Goal: Task Accomplishment & Management: Use online tool/utility

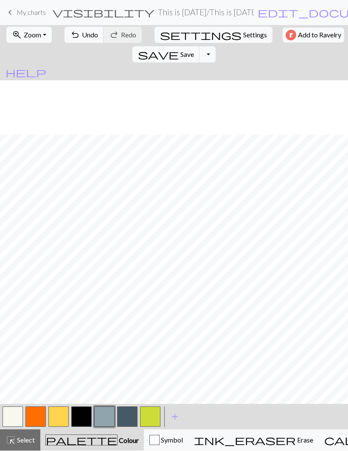
scroll to position [54, 0]
click at [28, 437] on span "Select" at bounding box center [25, 440] width 19 height 8
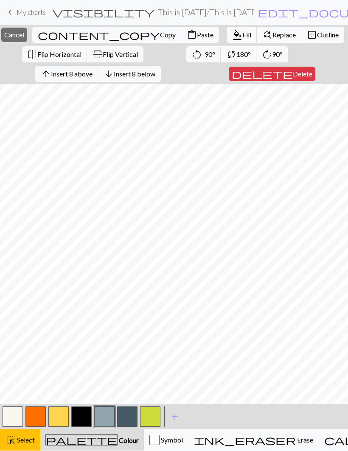
click at [92, 81] on button "arrow_upward Insert 8 above" at bounding box center [66, 74] width 63 height 16
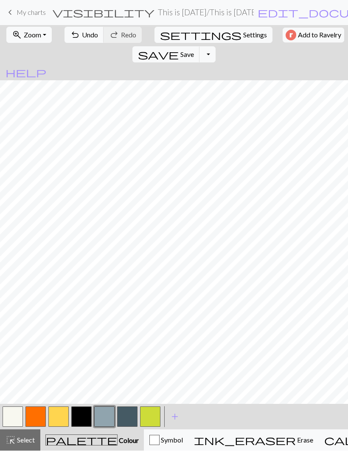
click at [60, 421] on button "button" at bounding box center [58, 417] width 20 height 20
click at [27, 438] on span "Select" at bounding box center [25, 440] width 19 height 8
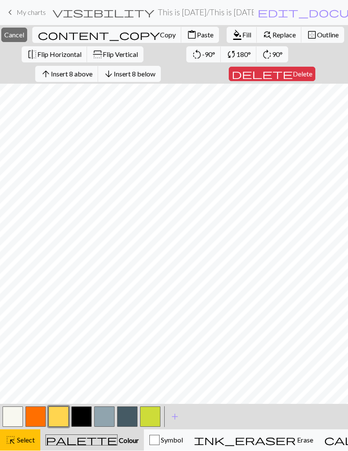
click at [227, 42] on button "format_color_fill Fill" at bounding box center [242, 35] width 31 height 16
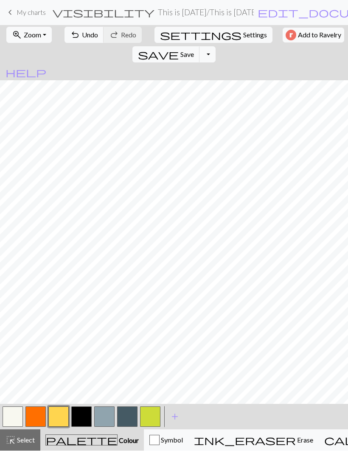
click at [38, 418] on button "button" at bounding box center [35, 417] width 20 height 20
click at [59, 417] on button "button" at bounding box center [58, 417] width 20 height 20
click at [41, 415] on button "button" at bounding box center [35, 417] width 20 height 20
click at [56, 419] on button "button" at bounding box center [58, 417] width 20 height 20
click at [36, 417] on button "button" at bounding box center [35, 417] width 20 height 20
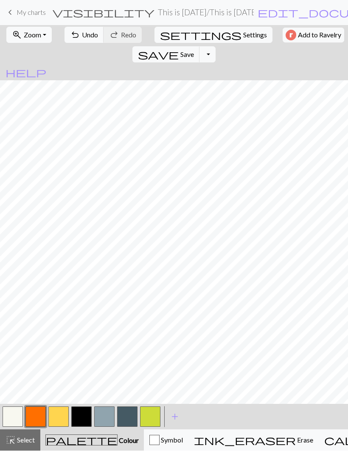
click at [61, 418] on button "button" at bounding box center [58, 417] width 20 height 20
click at [84, 39] on span "Undo" at bounding box center [90, 35] width 16 height 8
click at [84, 38] on span "Undo" at bounding box center [90, 35] width 16 height 8
click at [85, 36] on span "Undo" at bounding box center [90, 35] width 16 height 8
click at [84, 36] on span "Undo" at bounding box center [90, 35] width 16 height 8
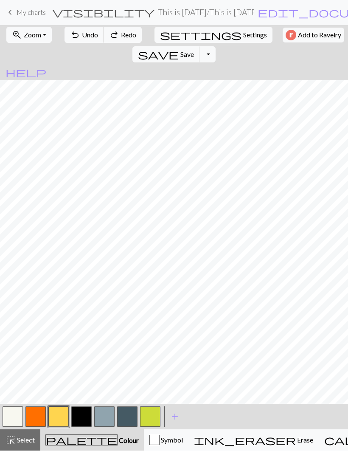
click at [84, 37] on span "Undo" at bounding box center [90, 35] width 16 height 8
click at [84, 36] on span "Undo" at bounding box center [90, 35] width 16 height 8
click at [103, 414] on button "button" at bounding box center [104, 417] width 20 height 20
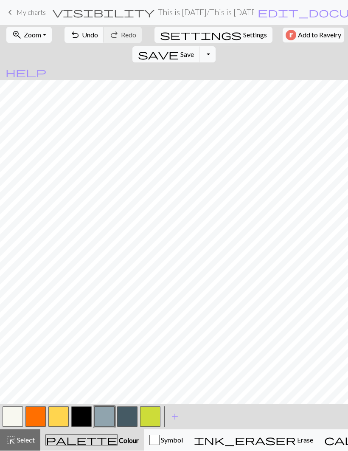
click at [60, 416] on button "button" at bounding box center [58, 417] width 20 height 20
click at [35, 415] on button "button" at bounding box center [35, 417] width 20 height 20
click at [59, 412] on button "button" at bounding box center [58, 417] width 20 height 20
click at [42, 417] on button "button" at bounding box center [35, 417] width 20 height 20
click at [59, 409] on button "button" at bounding box center [58, 417] width 20 height 20
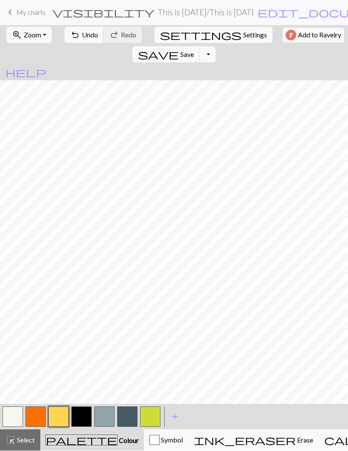
click at [39, 416] on button "button" at bounding box center [35, 417] width 20 height 20
click at [63, 411] on button "button" at bounding box center [58, 417] width 20 height 20
click at [41, 412] on button "button" at bounding box center [35, 417] width 20 height 20
click at [61, 414] on button "button" at bounding box center [58, 417] width 20 height 20
click at [42, 417] on button "button" at bounding box center [35, 417] width 20 height 20
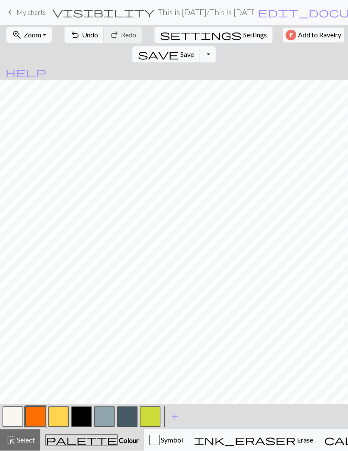
click at [79, 414] on button "button" at bounding box center [81, 417] width 20 height 20
click at [149, 417] on button "button" at bounding box center [150, 417] width 20 height 20
click at [83, 417] on button "button" at bounding box center [81, 417] width 20 height 20
click at [61, 417] on button "button" at bounding box center [58, 417] width 20 height 20
click at [35, 416] on button "button" at bounding box center [35, 417] width 20 height 20
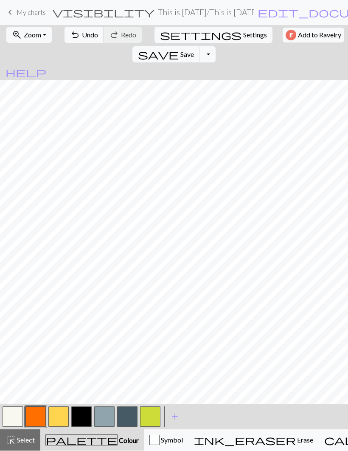
click at [81, 418] on button "button" at bounding box center [81, 417] width 20 height 20
click at [64, 419] on button "button" at bounding box center [58, 417] width 20 height 20
click at [36, 417] on button "button" at bounding box center [35, 417] width 20 height 20
click at [61, 417] on button "button" at bounding box center [58, 417] width 20 height 20
click at [40, 412] on button "button" at bounding box center [35, 417] width 20 height 20
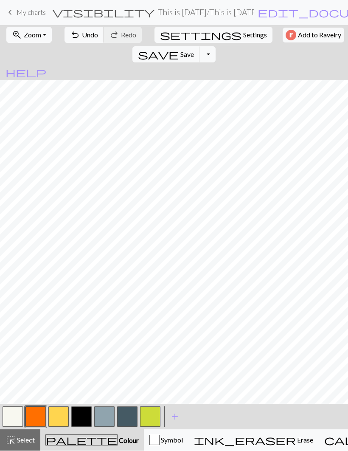
click at [59, 415] on button "button" at bounding box center [58, 417] width 20 height 20
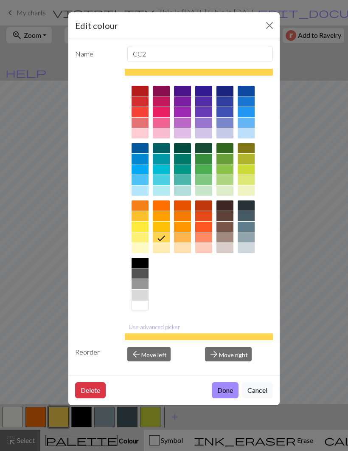
click at [255, 391] on button "Cancel" at bounding box center [257, 390] width 31 height 16
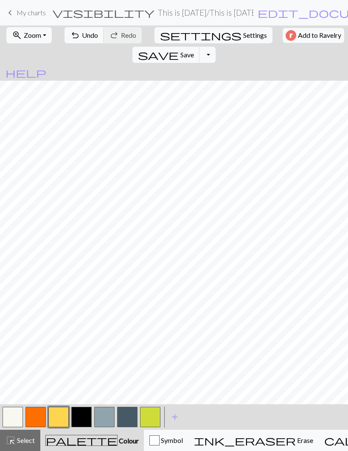
click at [44, 416] on button "button" at bounding box center [35, 417] width 20 height 20
click at [82, 419] on button "button" at bounding box center [81, 417] width 20 height 20
click at [38, 416] on button "button" at bounding box center [35, 417] width 20 height 20
click at [59, 419] on button "button" at bounding box center [58, 417] width 20 height 20
click at [79, 415] on button "button" at bounding box center [81, 417] width 20 height 20
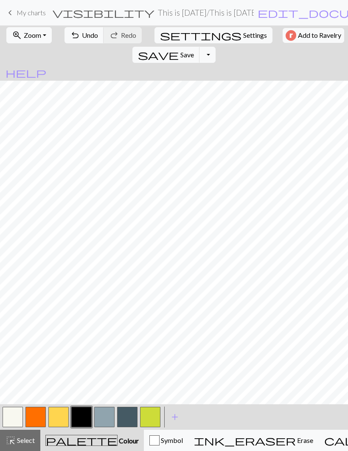
click at [58, 417] on button "button" at bounding box center [58, 417] width 20 height 20
click at [39, 413] on button "button" at bounding box center [35, 417] width 20 height 20
click at [64, 415] on button "button" at bounding box center [58, 417] width 20 height 20
click at [36, 417] on button "button" at bounding box center [35, 417] width 20 height 20
click at [63, 415] on button "button" at bounding box center [58, 417] width 20 height 20
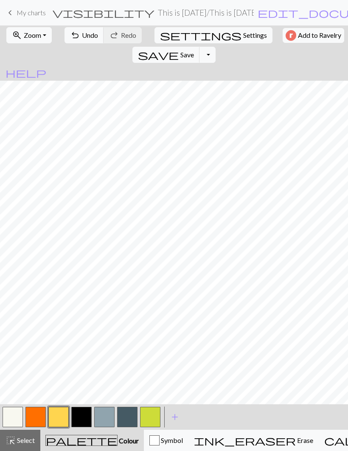
click at [84, 416] on button "button" at bounding box center [81, 417] width 20 height 20
click at [57, 419] on button "button" at bounding box center [58, 417] width 20 height 20
click at [82, 416] on button "button" at bounding box center [81, 417] width 20 height 20
click at [38, 418] on button "button" at bounding box center [35, 417] width 20 height 20
click at [56, 415] on button "button" at bounding box center [58, 417] width 20 height 20
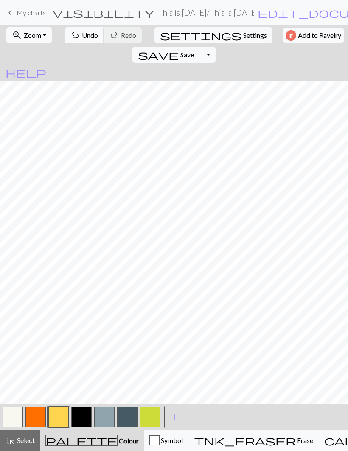
click at [127, 417] on button "button" at bounding box center [127, 417] width 20 height 20
click at [55, 416] on button "button" at bounding box center [58, 417] width 20 height 20
click at [124, 417] on button "button" at bounding box center [127, 417] width 20 height 20
click at [54, 418] on button "button" at bounding box center [58, 417] width 20 height 20
click at [127, 417] on button "button" at bounding box center [127, 417] width 20 height 20
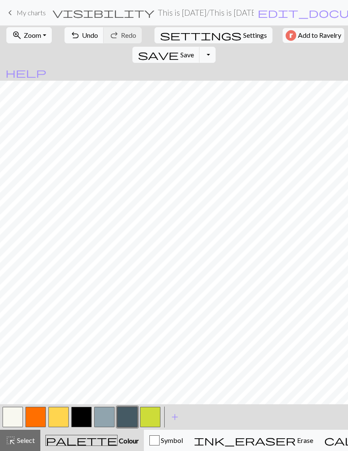
click at [63, 421] on button "button" at bounding box center [58, 417] width 20 height 20
click at [107, 420] on button "button" at bounding box center [104, 417] width 20 height 20
click at [127, 422] on button "button" at bounding box center [127, 417] width 20 height 20
click at [62, 419] on button "button" at bounding box center [58, 417] width 20 height 20
click at [125, 415] on button "button" at bounding box center [127, 417] width 20 height 20
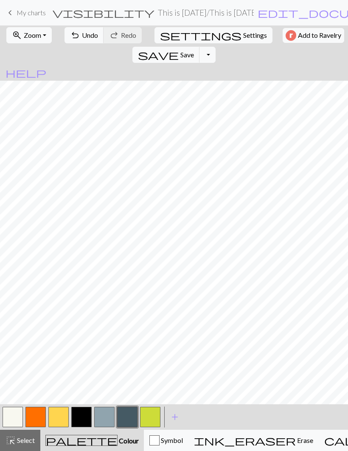
click at [63, 414] on button "button" at bounding box center [58, 417] width 20 height 20
click at [128, 417] on button "button" at bounding box center [127, 417] width 20 height 20
click at [28, 443] on span "Select" at bounding box center [25, 440] width 19 height 8
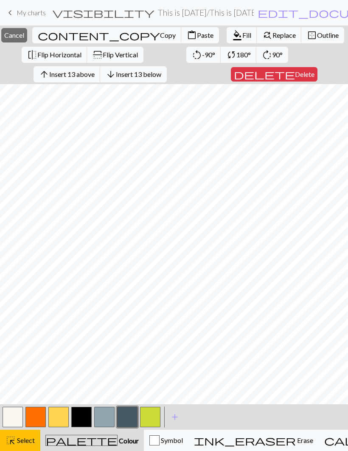
click at [82, 417] on button "button" at bounding box center [81, 417] width 20 height 20
click at [227, 41] on button "format_color_fill Fill" at bounding box center [242, 35] width 31 height 16
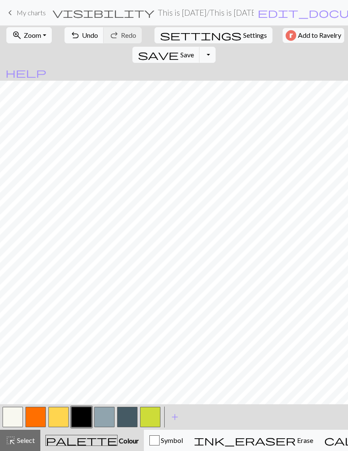
click at [39, 417] on button "button" at bounding box center [35, 417] width 20 height 20
click at [128, 420] on button "button" at bounding box center [127, 417] width 20 height 20
click at [37, 416] on button "button" at bounding box center [35, 417] width 20 height 20
click at [103, 421] on button "button" at bounding box center [104, 417] width 20 height 20
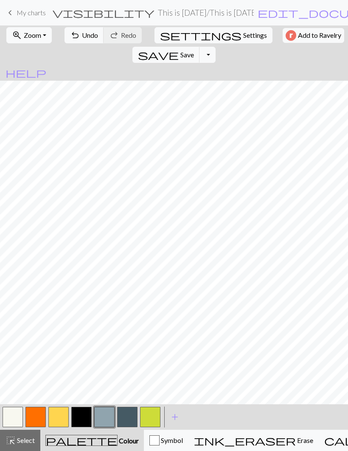
click at [60, 414] on button "button" at bounding box center [58, 417] width 20 height 20
click at [81, 418] on button "button" at bounding box center [81, 417] width 20 height 20
click at [126, 417] on button "button" at bounding box center [127, 417] width 20 height 20
click at [65, 416] on button "button" at bounding box center [58, 417] width 20 height 20
click at [127, 414] on button "button" at bounding box center [127, 417] width 20 height 20
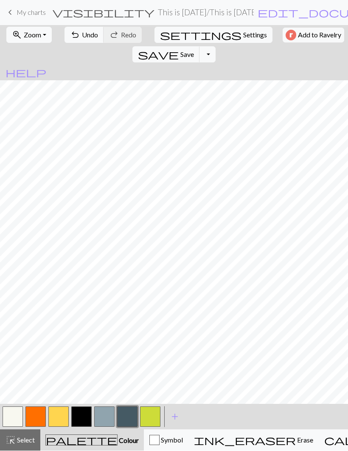
click at [62, 411] on button "button" at bounding box center [58, 417] width 20 height 20
click at [127, 414] on button "button" at bounding box center [127, 417] width 20 height 20
click at [58, 418] on button "button" at bounding box center [58, 417] width 20 height 20
click at [126, 420] on button "button" at bounding box center [127, 417] width 20 height 20
click at [56, 415] on button "button" at bounding box center [58, 417] width 20 height 20
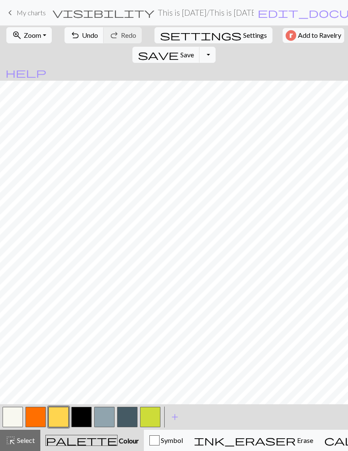
click at [124, 417] on button "button" at bounding box center [127, 417] width 20 height 20
click at [63, 413] on button "button" at bounding box center [58, 417] width 20 height 20
click at [152, 411] on button "button" at bounding box center [150, 417] width 20 height 20
click at [28, 442] on span "Select" at bounding box center [25, 440] width 19 height 8
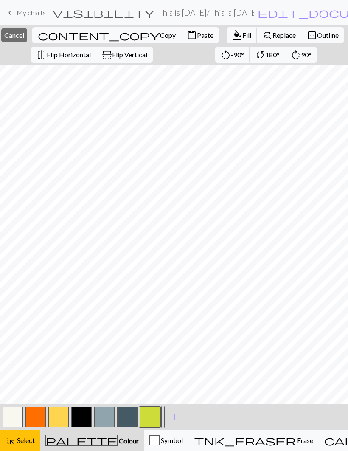
click at [22, 440] on span "Select" at bounding box center [25, 440] width 19 height 8
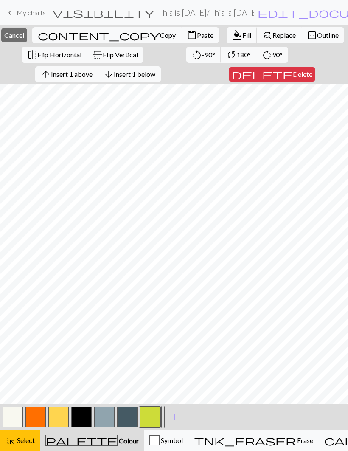
click at [94, 82] on button "arrow_upward Insert 1 above" at bounding box center [66, 74] width 63 height 16
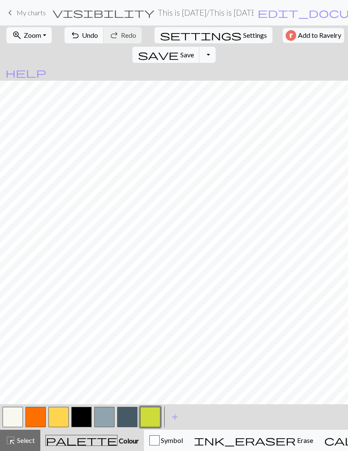
click at [56, 419] on button "button" at bounding box center [58, 417] width 20 height 20
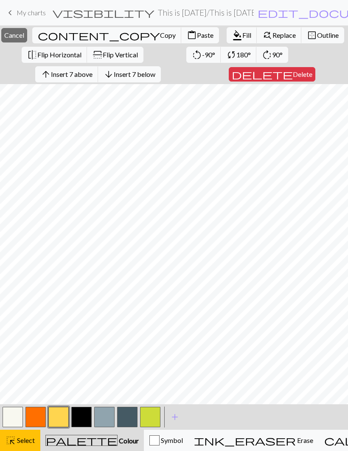
click at [28, 437] on span "Select" at bounding box center [25, 440] width 19 height 8
click at [93, 79] on button "arrow_upward Insert 1 above" at bounding box center [66, 74] width 63 height 16
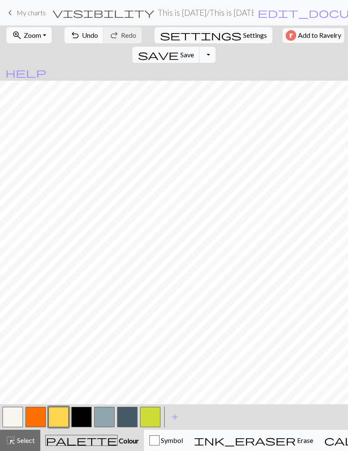
click at [125, 417] on button "button" at bounding box center [127, 417] width 20 height 20
click at [59, 419] on button "button" at bounding box center [58, 417] width 20 height 20
click at [129, 413] on button "button" at bounding box center [127, 417] width 20 height 20
click at [59, 411] on button "button" at bounding box center [58, 417] width 20 height 20
click at [125, 417] on button "button" at bounding box center [127, 417] width 20 height 20
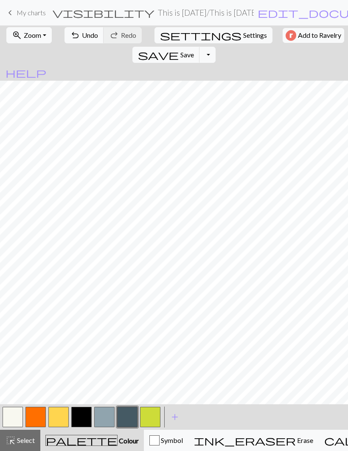
click at [60, 415] on button "button" at bounding box center [58, 417] width 20 height 20
click at [129, 417] on button "button" at bounding box center [127, 417] width 20 height 20
click at [64, 417] on button "button" at bounding box center [58, 417] width 20 height 20
click at [128, 419] on button "button" at bounding box center [127, 417] width 20 height 20
click at [60, 415] on button "button" at bounding box center [58, 417] width 20 height 20
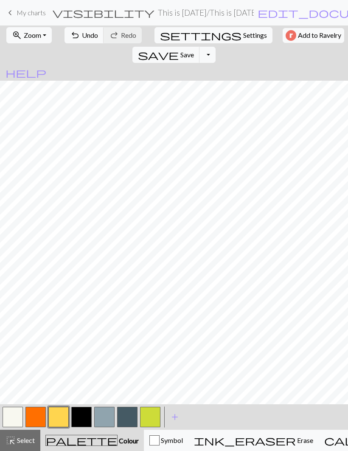
click at [127, 413] on button "button" at bounding box center [127, 417] width 20 height 20
click at [58, 417] on button "button" at bounding box center [58, 417] width 20 height 20
click at [83, 417] on button "button" at bounding box center [81, 417] width 20 height 20
click at [130, 414] on button "button" at bounding box center [127, 417] width 20 height 20
click at [43, 410] on button "button" at bounding box center [35, 417] width 20 height 20
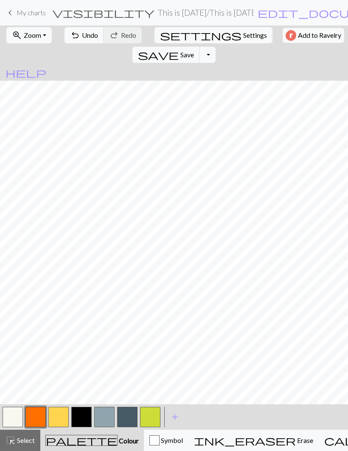
click at [127, 414] on button "button" at bounding box center [127, 417] width 20 height 20
click at [82, 418] on button "button" at bounding box center [81, 417] width 20 height 20
click at [56, 413] on button "button" at bounding box center [58, 417] width 20 height 20
click at [82, 414] on button "button" at bounding box center [81, 417] width 20 height 20
click at [62, 408] on button "button" at bounding box center [58, 417] width 20 height 20
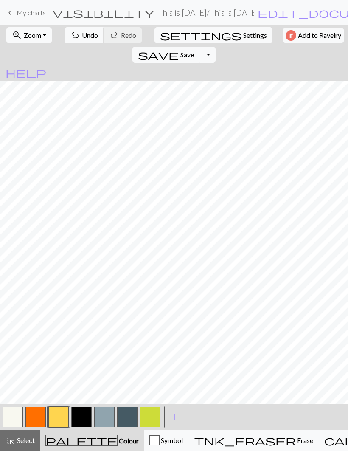
click at [85, 416] on button "button" at bounding box center [81, 417] width 20 height 20
click at [58, 417] on button "button" at bounding box center [58, 417] width 20 height 20
click at [84, 415] on button "button" at bounding box center [81, 417] width 20 height 20
click at [62, 414] on button "button" at bounding box center [58, 417] width 20 height 20
click at [85, 411] on button "button" at bounding box center [81, 417] width 20 height 20
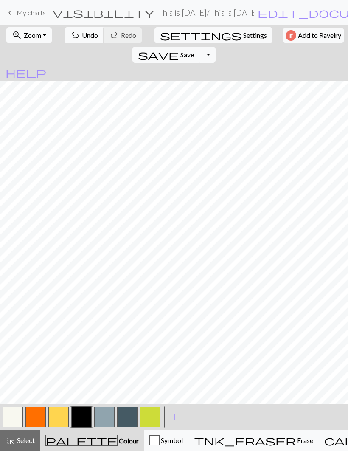
click at [55, 420] on button "button" at bounding box center [58, 417] width 20 height 20
click at [81, 420] on button "button" at bounding box center [81, 417] width 20 height 20
click at [82, 38] on span "Undo" at bounding box center [90, 35] width 16 height 8
click at [82, 39] on span "Undo" at bounding box center [90, 35] width 16 height 8
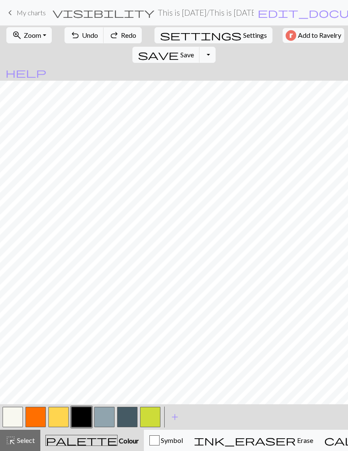
click at [82, 39] on span "Undo" at bounding box center [90, 35] width 16 height 8
click at [82, 38] on span "Undo" at bounding box center [90, 35] width 16 height 8
click at [82, 39] on span "Undo" at bounding box center [90, 35] width 16 height 8
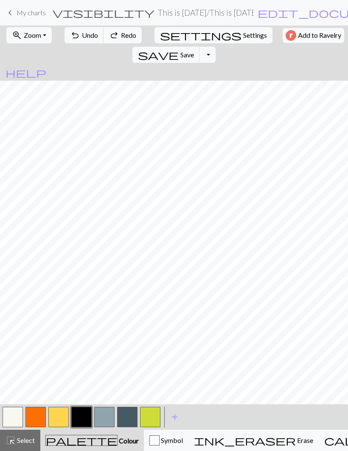
click at [80, 41] on button "undo Undo Undo" at bounding box center [84, 35] width 39 height 16
click at [122, 38] on span "Redo" at bounding box center [128, 35] width 15 height 8
click at [63, 417] on button "button" at bounding box center [58, 417] width 20 height 20
click at [82, 419] on button "button" at bounding box center [81, 417] width 20 height 20
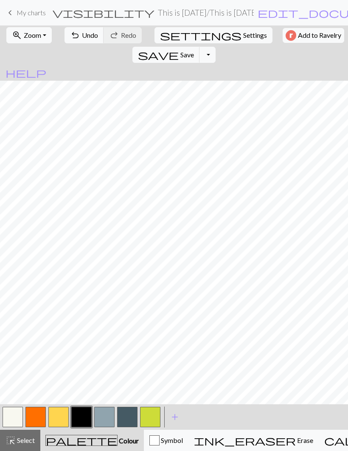
click at [63, 415] on button "button" at bounding box center [58, 417] width 20 height 20
click at [86, 412] on button "button" at bounding box center [81, 417] width 20 height 20
click at [53, 419] on button "button" at bounding box center [58, 417] width 20 height 20
click at [25, 440] on span "Select" at bounding box center [25, 440] width 19 height 8
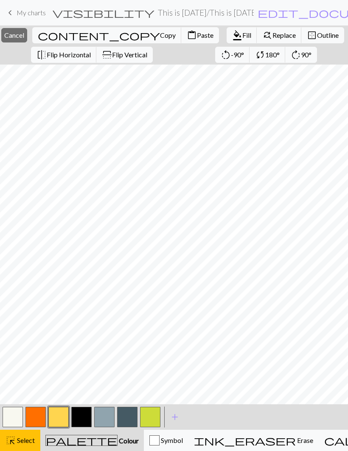
click at [112, 41] on button "content_copy Copy" at bounding box center [106, 35] width 149 height 16
click at [197, 37] on span "Paste" at bounding box center [205, 35] width 17 height 8
click at [25, 440] on span "Select" at bounding box center [25, 440] width 19 height 8
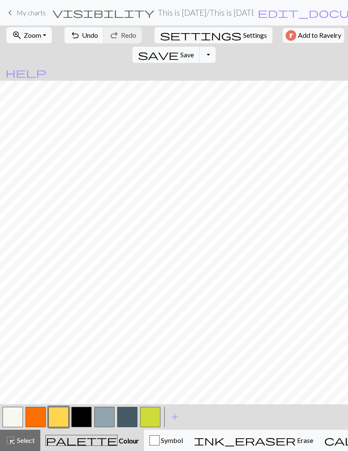
click at [80, 417] on button "button" at bounding box center [81, 417] width 20 height 20
click at [86, 39] on button "undo Undo Undo" at bounding box center [84, 35] width 39 height 16
click at [85, 39] on button "undo Undo Undo" at bounding box center [84, 35] width 39 height 16
click at [89, 37] on span "Undo" at bounding box center [90, 35] width 16 height 8
click at [88, 37] on span "Undo" at bounding box center [90, 35] width 16 height 8
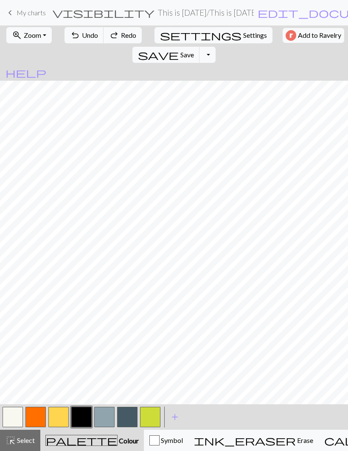
click at [87, 37] on span "Undo" at bounding box center [90, 35] width 16 height 8
click at [87, 36] on span "Undo" at bounding box center [90, 35] width 16 height 8
click at [85, 37] on span "Undo" at bounding box center [90, 35] width 16 height 8
click at [85, 36] on span "Undo" at bounding box center [90, 35] width 16 height 8
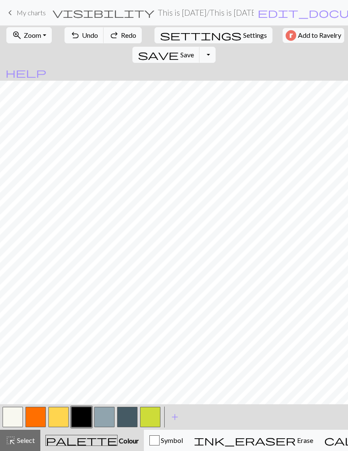
click at [86, 36] on span "Undo" at bounding box center [90, 35] width 16 height 8
click at [86, 35] on span "Undo" at bounding box center [90, 35] width 16 height 8
click at [87, 40] on button "undo Undo Undo" at bounding box center [84, 35] width 39 height 16
click at [86, 37] on span "Undo" at bounding box center [90, 35] width 16 height 8
click at [88, 36] on span "Undo" at bounding box center [90, 35] width 16 height 8
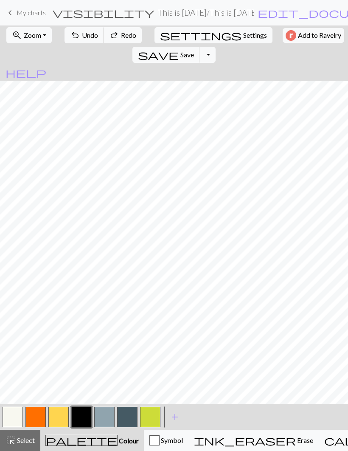
click at [88, 37] on span "Undo" at bounding box center [90, 35] width 16 height 8
click at [124, 37] on span "Redo" at bounding box center [128, 35] width 15 height 8
click at [60, 417] on button "button" at bounding box center [58, 417] width 20 height 20
click at [80, 419] on button "button" at bounding box center [81, 417] width 20 height 20
click at [59, 413] on button "button" at bounding box center [58, 417] width 20 height 20
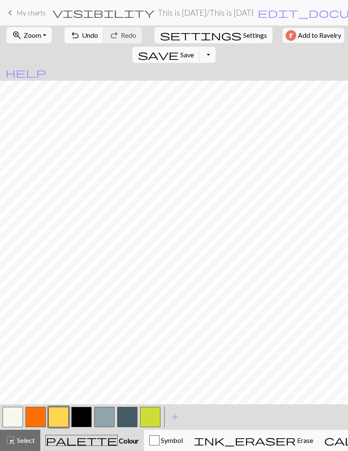
click at [80, 416] on button "button" at bounding box center [81, 417] width 20 height 20
click at [58, 419] on button "button" at bounding box center [58, 417] width 20 height 20
click at [78, 421] on button "button" at bounding box center [81, 417] width 20 height 20
click at [59, 414] on button "button" at bounding box center [58, 417] width 20 height 20
click at [78, 417] on button "button" at bounding box center [81, 417] width 20 height 20
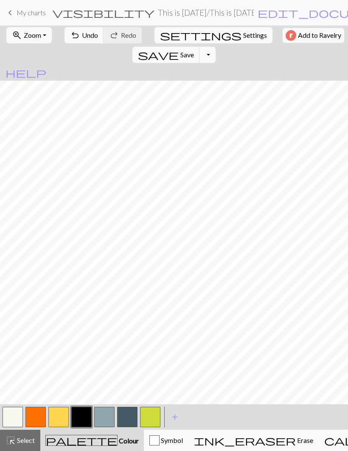
click at [57, 420] on button "button" at bounding box center [58, 417] width 20 height 20
click at [82, 413] on button "button" at bounding box center [81, 417] width 20 height 20
click at [86, 40] on button "undo Undo Undo" at bounding box center [84, 35] width 39 height 16
click at [82, 38] on span "Undo" at bounding box center [90, 35] width 16 height 8
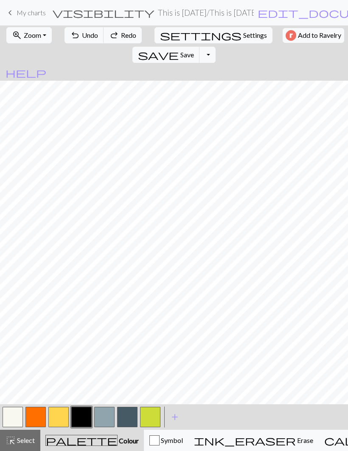
click at [83, 38] on span "Undo" at bounding box center [90, 35] width 16 height 8
click at [83, 37] on span "Undo" at bounding box center [90, 35] width 16 height 8
click at [83, 36] on span "Undo" at bounding box center [90, 35] width 16 height 8
click at [82, 37] on span "Undo" at bounding box center [90, 35] width 16 height 8
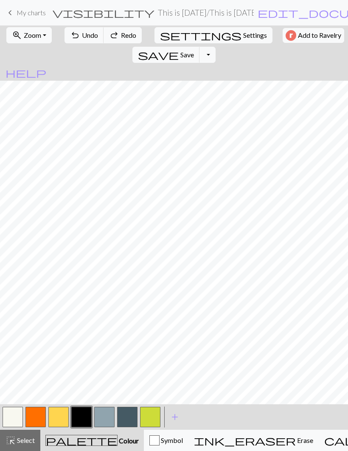
click at [82, 37] on span "Undo" at bounding box center [90, 35] width 16 height 8
click at [82, 33] on span "Undo" at bounding box center [90, 35] width 16 height 8
click at [79, 31] on button "undo Undo Undo" at bounding box center [84, 35] width 39 height 16
click at [79, 30] on button "undo Undo Undo" at bounding box center [84, 35] width 39 height 16
click at [82, 31] on span "Undo" at bounding box center [90, 35] width 16 height 8
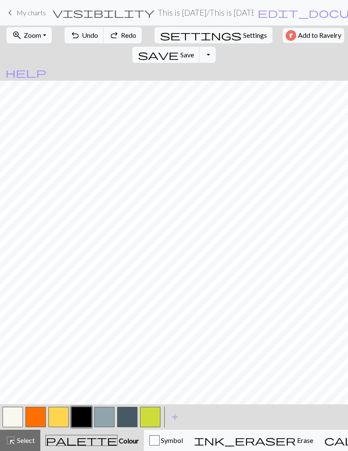
click at [78, 31] on button "undo Undo Undo" at bounding box center [84, 35] width 39 height 16
click at [79, 30] on button "undo Undo Undo" at bounding box center [84, 35] width 39 height 16
click at [78, 30] on button "undo Undo Undo" at bounding box center [84, 35] width 39 height 16
click at [79, 29] on button "undo Undo Undo" at bounding box center [84, 35] width 39 height 16
click at [77, 30] on button "undo Undo Undo" at bounding box center [84, 35] width 39 height 16
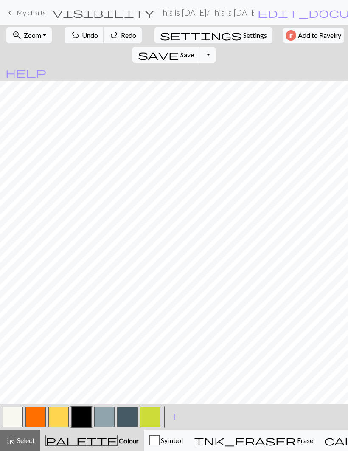
click at [77, 29] on button "undo Undo Undo" at bounding box center [84, 35] width 39 height 16
click at [76, 29] on button "undo Undo Undo" at bounding box center [84, 35] width 39 height 16
click at [75, 28] on button "undo Undo Undo" at bounding box center [84, 35] width 39 height 16
click at [76, 29] on button "undo Undo Undo" at bounding box center [84, 35] width 39 height 16
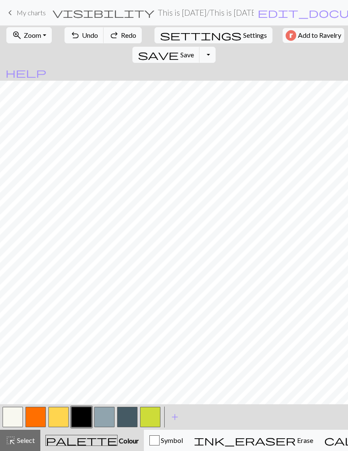
click at [76, 28] on button "undo Undo Undo" at bounding box center [84, 35] width 39 height 16
click at [76, 27] on button "undo Undo Undo" at bounding box center [84, 35] width 39 height 16
click at [76, 28] on button "undo Undo Undo" at bounding box center [84, 35] width 39 height 16
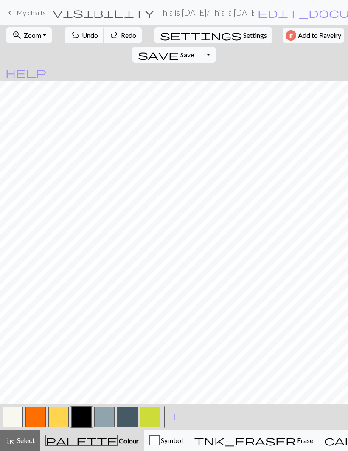
click at [76, 28] on button "undo Undo Undo" at bounding box center [84, 35] width 39 height 16
click at [75, 28] on button "undo Undo Undo" at bounding box center [84, 35] width 39 height 16
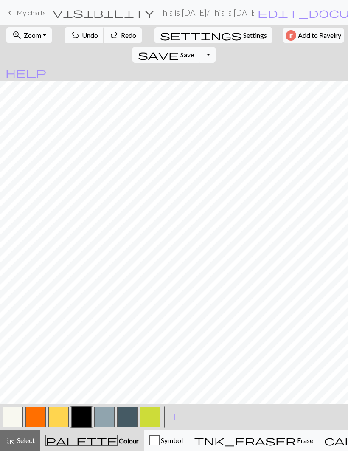
click at [75, 28] on button "undo Undo Undo" at bounding box center [84, 35] width 39 height 16
click at [73, 27] on button "undo Undo Undo" at bounding box center [84, 35] width 39 height 16
click at [73, 27] on div "undo Undo Undo redo Redo Redo" at bounding box center [103, 35] width 82 height 20
click at [74, 27] on button "undo Undo Undo" at bounding box center [84, 35] width 39 height 16
click at [74, 31] on span "undo" at bounding box center [75, 35] width 10 height 12
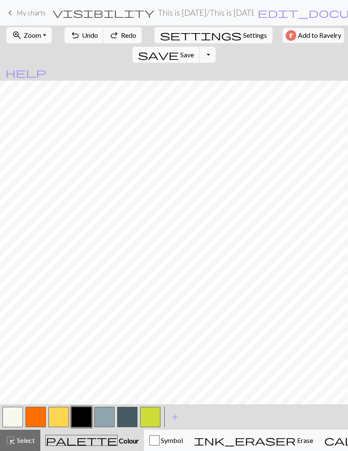
click at [73, 31] on span "undo" at bounding box center [75, 35] width 10 height 12
click at [82, 35] on span "Undo" at bounding box center [90, 35] width 16 height 8
click at [82, 34] on span "Undo" at bounding box center [90, 35] width 16 height 8
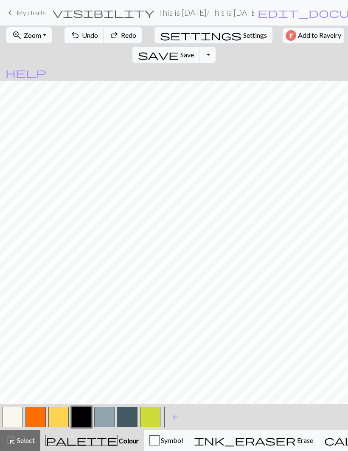
click at [82, 34] on span "Undo" at bounding box center [90, 35] width 16 height 8
click at [75, 35] on span "undo" at bounding box center [75, 35] width 10 height 12
click at [76, 34] on button "undo Undo Undo" at bounding box center [84, 35] width 39 height 16
click at [76, 36] on button "undo Undo Undo" at bounding box center [84, 35] width 39 height 16
click at [76, 35] on button "undo Undo Undo" at bounding box center [84, 35] width 39 height 16
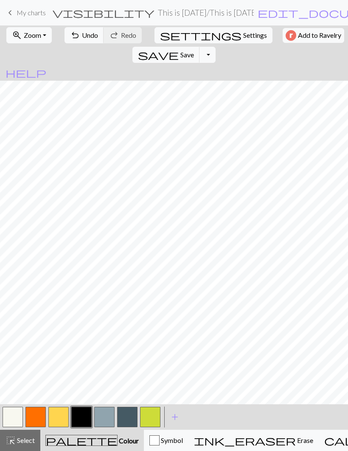
click at [60, 421] on button "button" at bounding box center [58, 417] width 20 height 20
click at [81, 417] on button "button" at bounding box center [81, 417] width 20 height 20
click at [58, 419] on button "button" at bounding box center [58, 417] width 20 height 20
click at [79, 414] on button "button" at bounding box center [81, 417] width 20 height 20
click at [67, 43] on button "undo Undo Undo" at bounding box center [84, 35] width 39 height 16
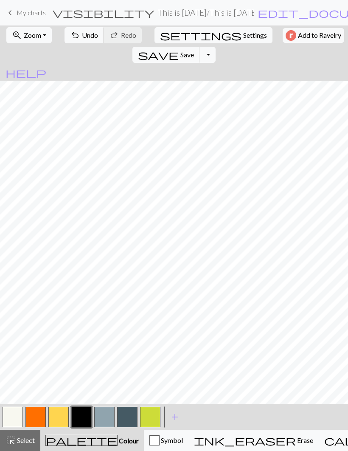
click at [41, 417] on button "button" at bounding box center [35, 417] width 20 height 20
click at [82, 414] on button "button" at bounding box center [81, 417] width 20 height 20
click at [39, 419] on button "button" at bounding box center [35, 417] width 20 height 20
click at [84, 416] on button "button" at bounding box center [81, 417] width 20 height 20
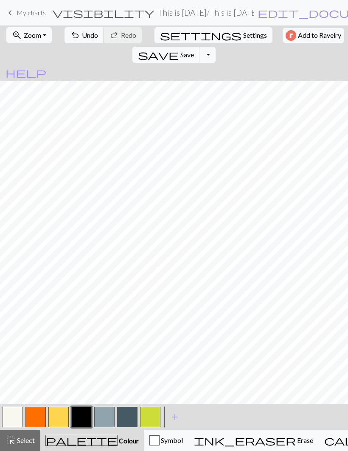
click at [41, 411] on button "button" at bounding box center [35, 417] width 20 height 20
click at [84, 419] on button "button" at bounding box center [81, 417] width 20 height 20
click at [43, 415] on button "button" at bounding box center [35, 417] width 20 height 20
click at [79, 423] on button "button" at bounding box center [81, 417] width 20 height 20
click at [37, 420] on button "button" at bounding box center [35, 417] width 20 height 20
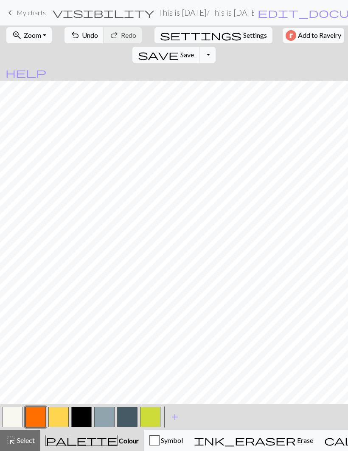
click at [86, 419] on button "button" at bounding box center [81, 417] width 20 height 20
click at [39, 419] on button "button" at bounding box center [35, 417] width 20 height 20
click at [83, 415] on button "button" at bounding box center [81, 417] width 20 height 20
click at [39, 416] on button "button" at bounding box center [35, 417] width 20 height 20
click at [77, 417] on button "button" at bounding box center [81, 417] width 20 height 20
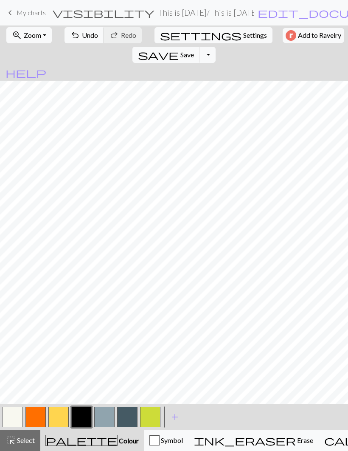
click at [40, 413] on button "button" at bounding box center [35, 417] width 20 height 20
click at [77, 420] on button "button" at bounding box center [81, 417] width 20 height 20
click at [41, 417] on button "button" at bounding box center [35, 417] width 20 height 20
click at [82, 416] on button "button" at bounding box center [81, 417] width 20 height 20
click at [42, 417] on button "button" at bounding box center [35, 417] width 20 height 20
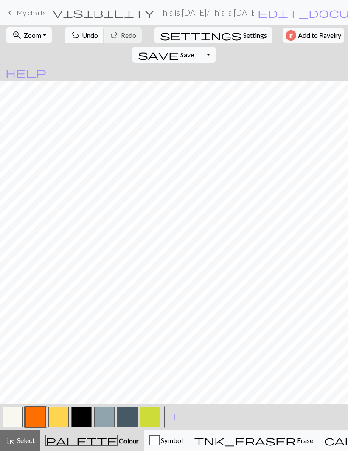
click at [90, 39] on button "undo Undo Undo" at bounding box center [84, 35] width 39 height 16
click at [89, 39] on span "Undo" at bounding box center [90, 35] width 16 height 8
click at [90, 39] on button "undo Undo Undo" at bounding box center [84, 35] width 39 height 16
click at [84, 39] on button "undo Undo Undo" at bounding box center [84, 35] width 39 height 16
click at [84, 418] on button "button" at bounding box center [81, 417] width 20 height 20
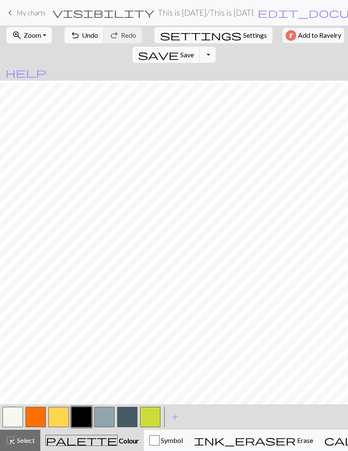
scroll to position [153, 0]
click at [60, 418] on button "button" at bounding box center [58, 417] width 20 height 20
click at [82, 415] on button "button" at bounding box center [81, 417] width 20 height 20
click at [57, 420] on button "button" at bounding box center [58, 417] width 20 height 20
click at [74, 417] on button "button" at bounding box center [81, 417] width 20 height 20
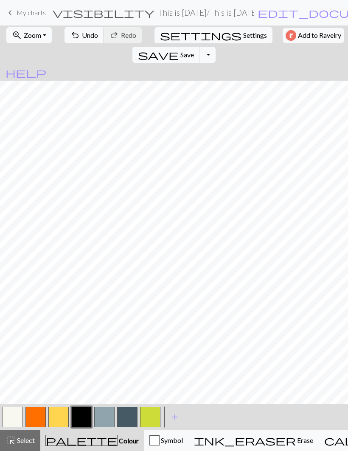
click at [62, 414] on button "button" at bounding box center [58, 417] width 20 height 20
click at [81, 414] on button "button" at bounding box center [81, 417] width 20 height 20
click at [60, 412] on button "button" at bounding box center [58, 417] width 20 height 20
click at [83, 414] on button "button" at bounding box center [81, 417] width 20 height 20
click at [62, 414] on button "button" at bounding box center [58, 417] width 20 height 20
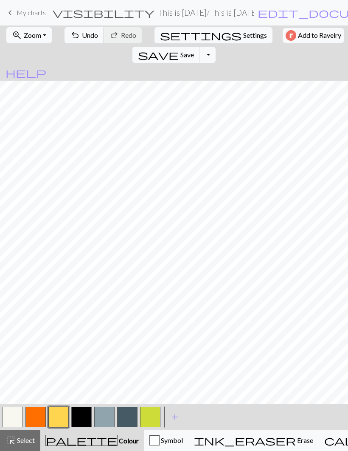
click at [81, 418] on button "button" at bounding box center [81, 417] width 20 height 20
click at [59, 417] on button "button" at bounding box center [58, 417] width 20 height 20
click at [87, 417] on button "button" at bounding box center [81, 417] width 20 height 20
click at [60, 417] on button "button" at bounding box center [58, 417] width 20 height 20
click at [82, 420] on button "button" at bounding box center [81, 417] width 20 height 20
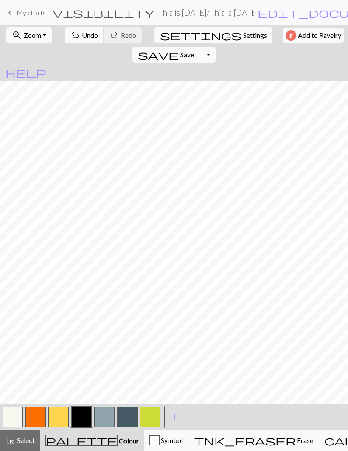
click at [58, 415] on button "button" at bounding box center [58, 417] width 20 height 20
click at [84, 412] on button "button" at bounding box center [81, 417] width 20 height 20
click at [62, 416] on button "button" at bounding box center [58, 417] width 20 height 20
click at [79, 416] on button "button" at bounding box center [81, 417] width 20 height 20
click at [64, 417] on button "button" at bounding box center [58, 417] width 20 height 20
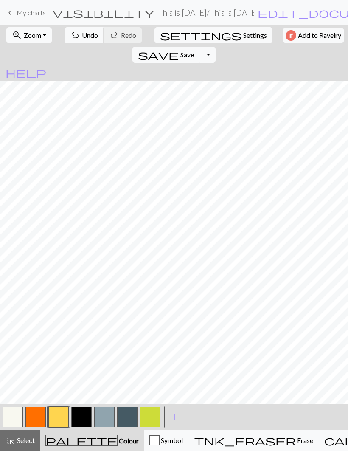
click at [86, 414] on button "button" at bounding box center [81, 417] width 20 height 20
click at [85, 35] on span "Undo" at bounding box center [90, 35] width 16 height 8
click at [84, 35] on span "Undo" at bounding box center [90, 35] width 16 height 8
click at [194, 51] on span "Save" at bounding box center [187, 55] width 14 height 8
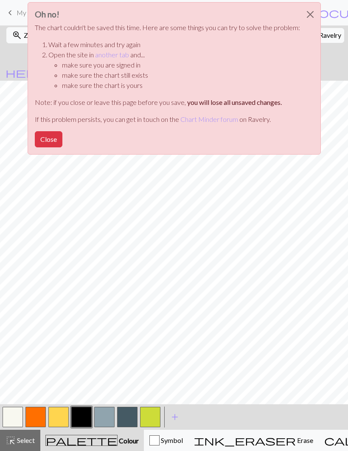
click at [307, 17] on button "Close" at bounding box center [310, 15] width 20 height 24
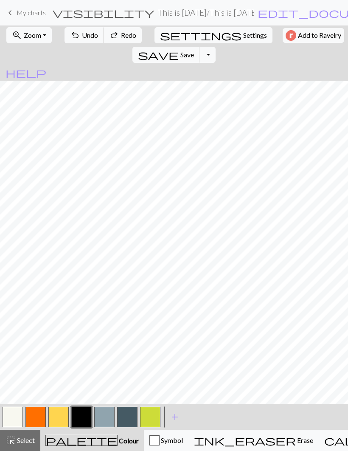
click at [194, 51] on span "Save" at bounding box center [187, 55] width 14 height 8
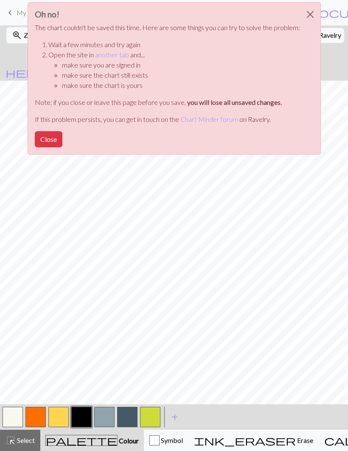
click at [304, 15] on button "Close" at bounding box center [310, 15] width 20 height 24
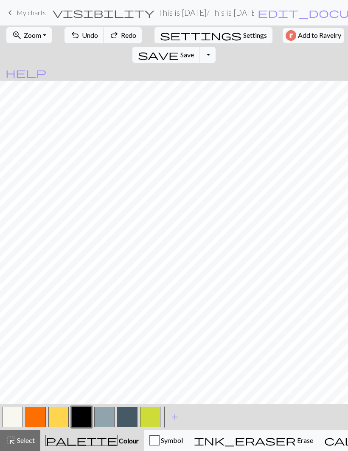
click at [39, 417] on button "button" at bounding box center [35, 417] width 20 height 20
click at [56, 422] on button "button" at bounding box center [58, 417] width 20 height 20
click at [130, 416] on button "button" at bounding box center [127, 417] width 20 height 20
click at [85, 418] on button "button" at bounding box center [81, 417] width 20 height 20
click at [61, 418] on button "button" at bounding box center [58, 417] width 20 height 20
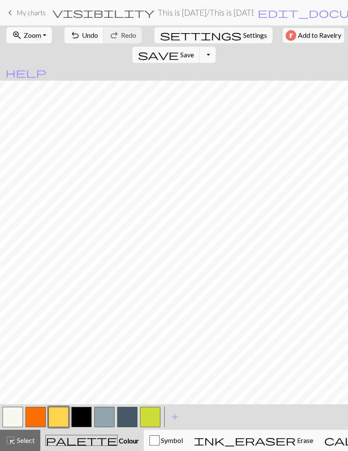
click at [84, 412] on button "button" at bounding box center [81, 417] width 20 height 20
click at [64, 417] on button "button" at bounding box center [58, 417] width 20 height 20
click at [86, 418] on button "button" at bounding box center [81, 417] width 20 height 20
click at [59, 415] on button "button" at bounding box center [58, 417] width 20 height 20
click at [85, 418] on button "button" at bounding box center [81, 417] width 20 height 20
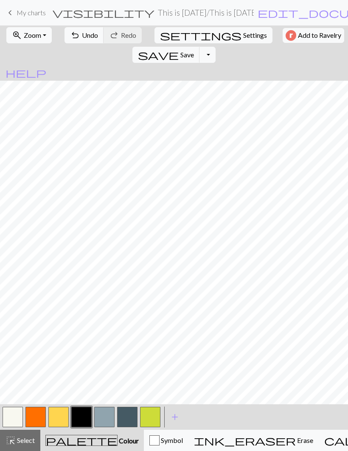
click at [62, 419] on button "button" at bounding box center [58, 417] width 20 height 20
click at [80, 415] on button "button" at bounding box center [81, 417] width 20 height 20
click at [86, 41] on button "undo Undo Undo" at bounding box center [84, 35] width 39 height 16
click at [200, 47] on button "save Save Save" at bounding box center [166, 55] width 68 height 16
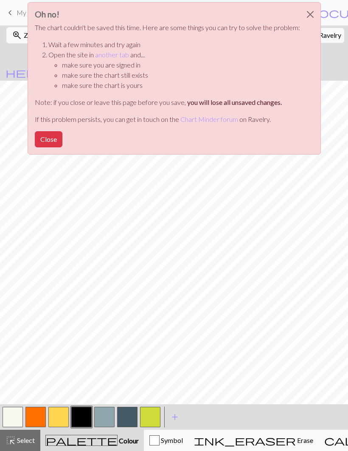
click at [307, 17] on button "Close" at bounding box center [310, 15] width 20 height 24
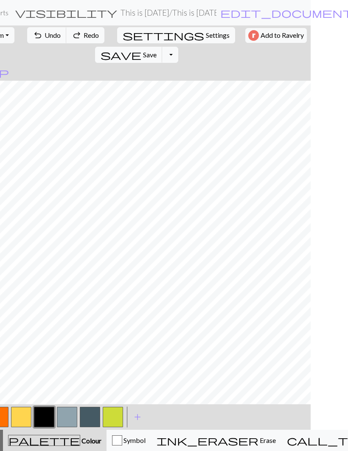
scroll to position [0, 39]
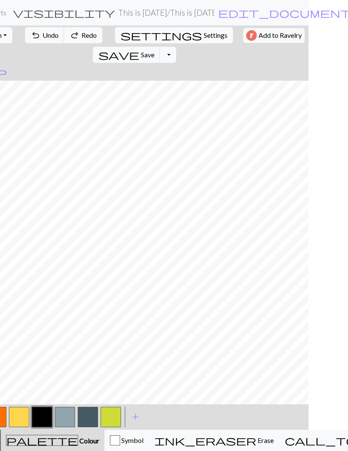
click at [155, 51] on span "Save" at bounding box center [148, 55] width 14 height 8
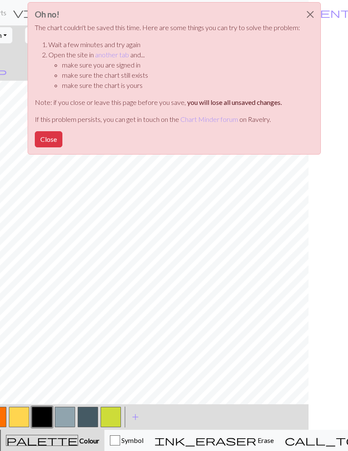
click at [303, 20] on button "Close" at bounding box center [310, 15] width 20 height 24
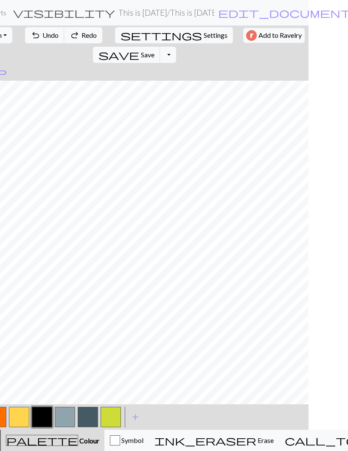
click at [91, 413] on button "button" at bounding box center [88, 417] width 20 height 20
click at [176, 47] on button "Toggle Dropdown" at bounding box center [168, 55] width 16 height 16
click at [139, 49] on span "save" at bounding box center [119, 55] width 41 height 12
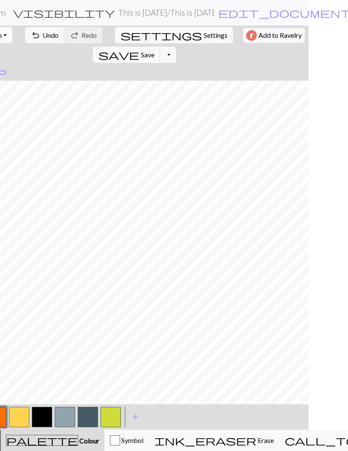
click at [90, 417] on button "button" at bounding box center [88, 417] width 20 height 20
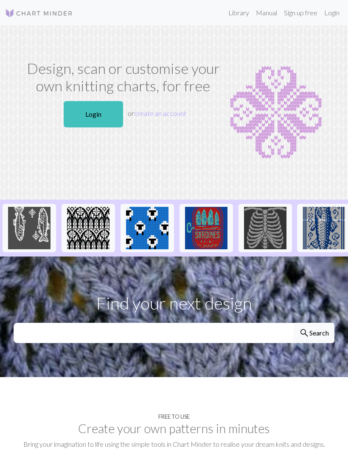
click at [331, 14] on link "Login" at bounding box center [332, 12] width 22 height 17
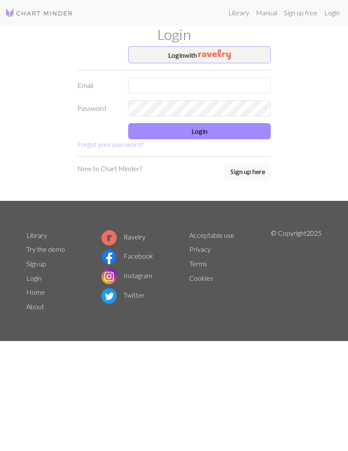
click at [248, 57] on button "Login with" at bounding box center [199, 54] width 143 height 17
